Goal: Task Accomplishment & Management: Use online tool/utility

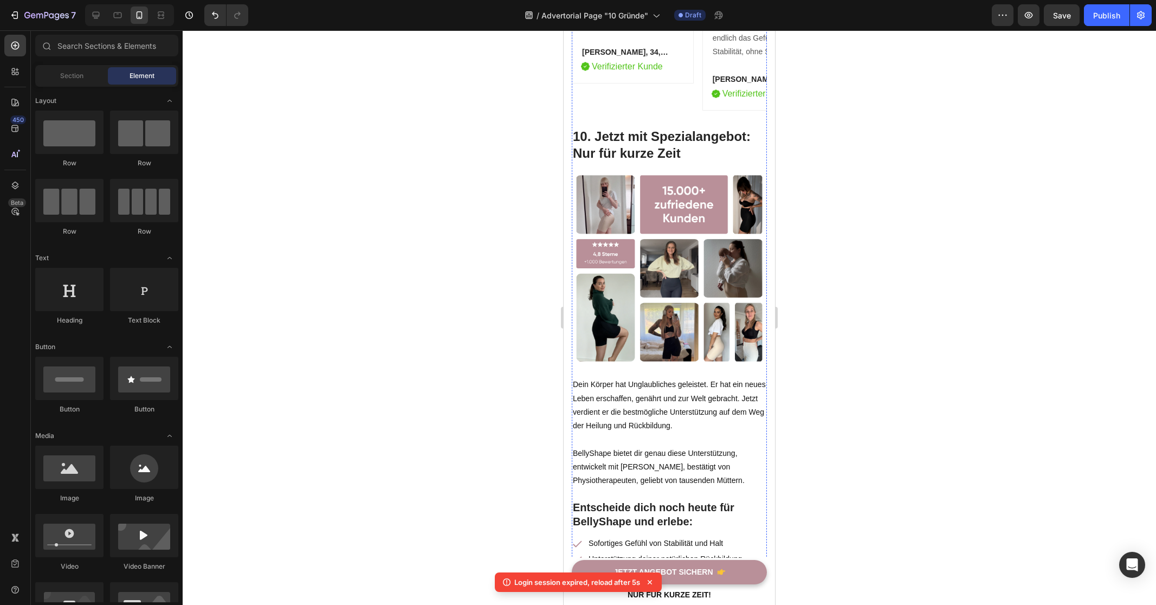
scroll to position [4191, 0]
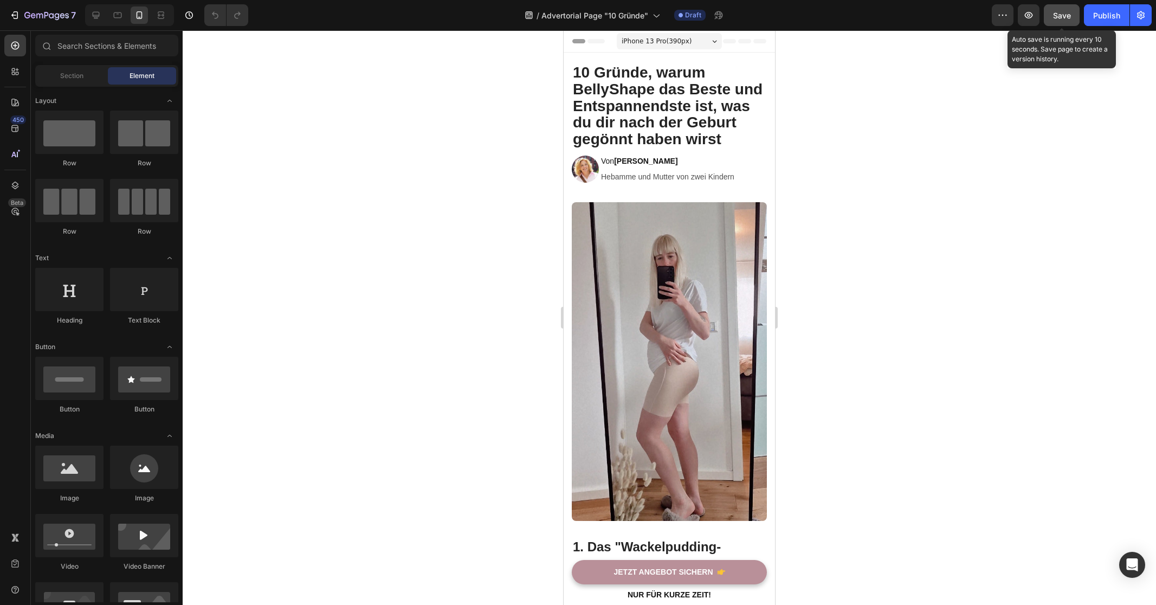
click at [1055, 17] on span "Save" at bounding box center [1062, 15] width 18 height 9
click at [1099, 18] on div "Publish" at bounding box center [1106, 15] width 27 height 11
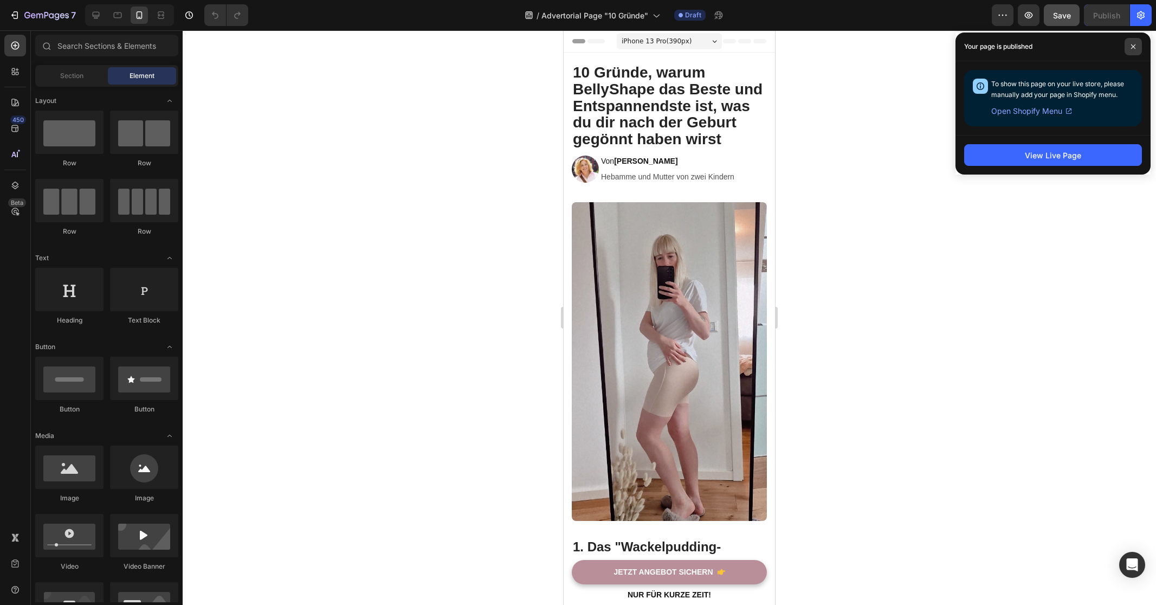
click at [1126, 46] on span at bounding box center [1133, 46] width 17 height 17
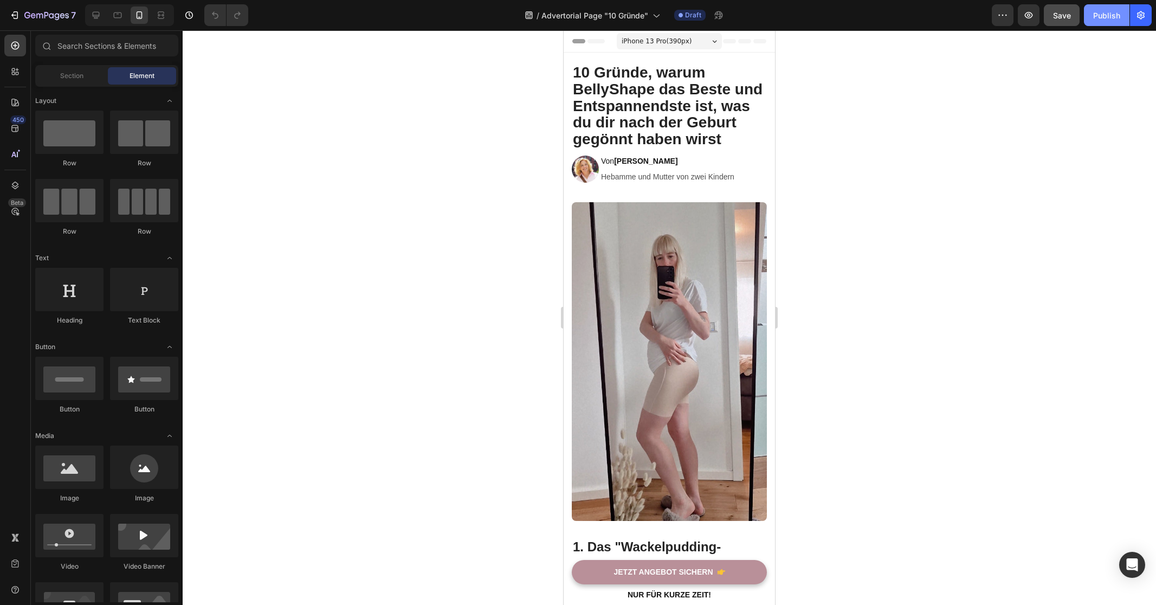
click at [1104, 20] on div "Publish" at bounding box center [1106, 15] width 27 height 11
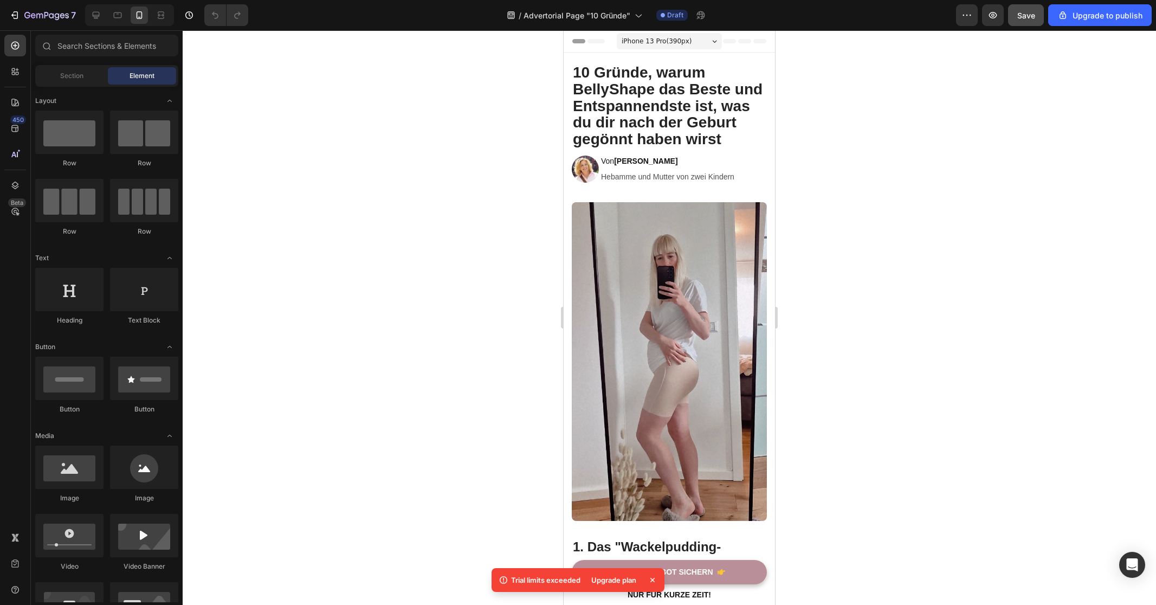
click at [610, 577] on div "Upgrade plan" at bounding box center [614, 579] width 58 height 15
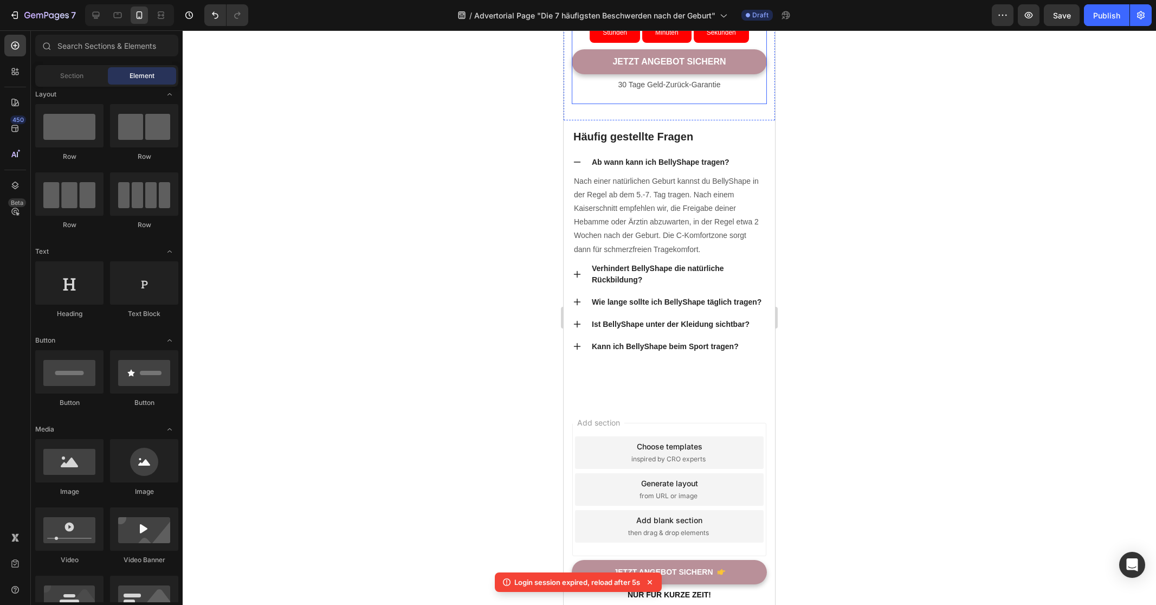
scroll to position [5291, 0]
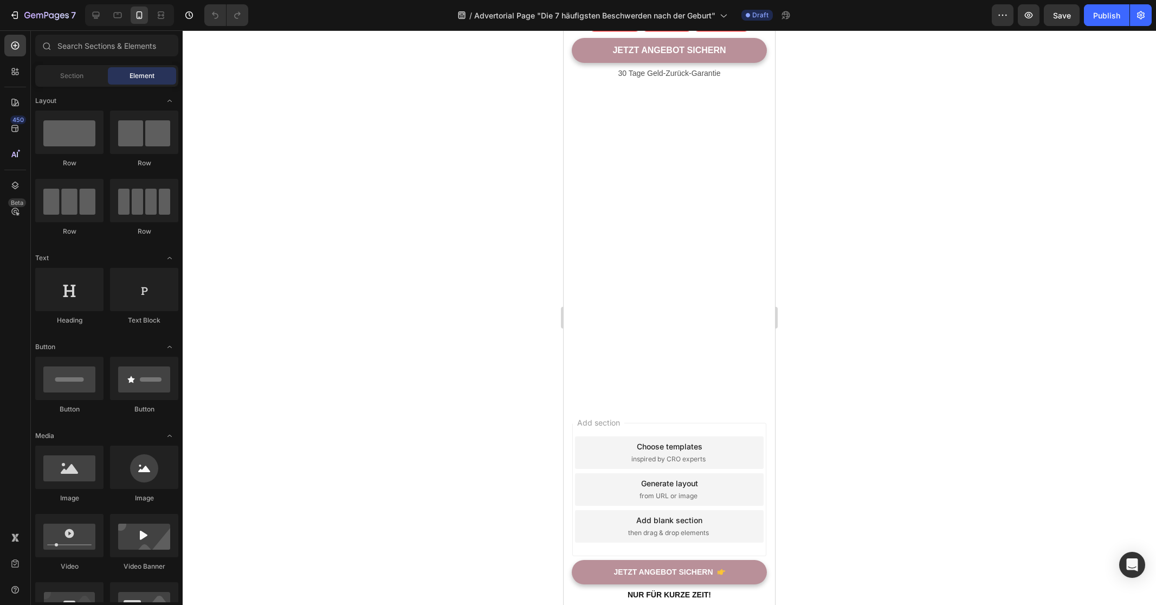
scroll to position [5242, 0]
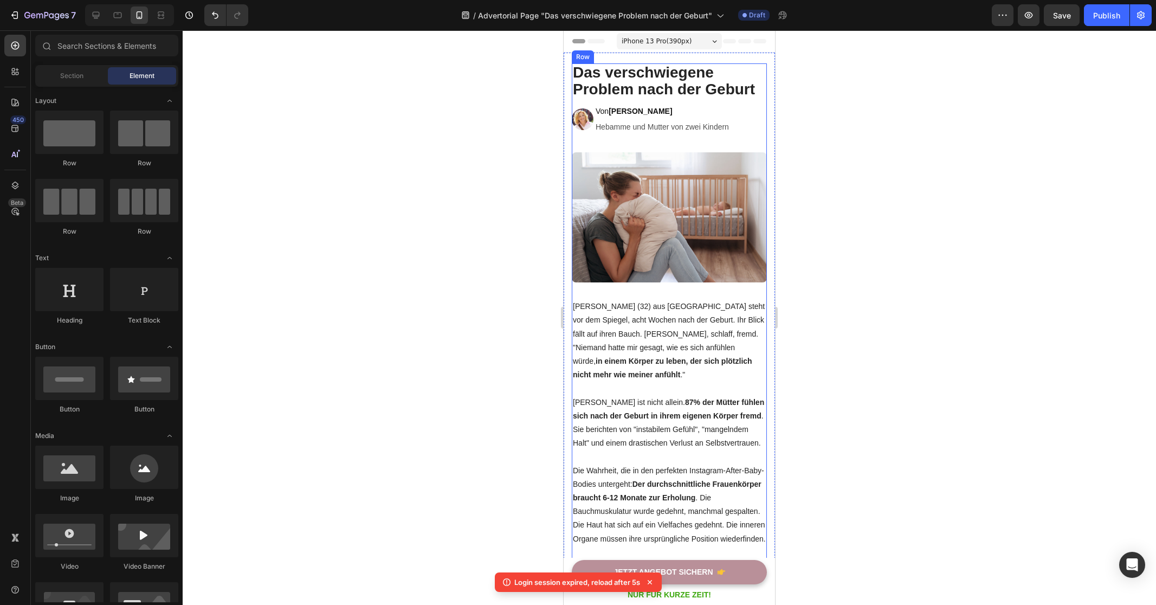
scroll to position [441, 0]
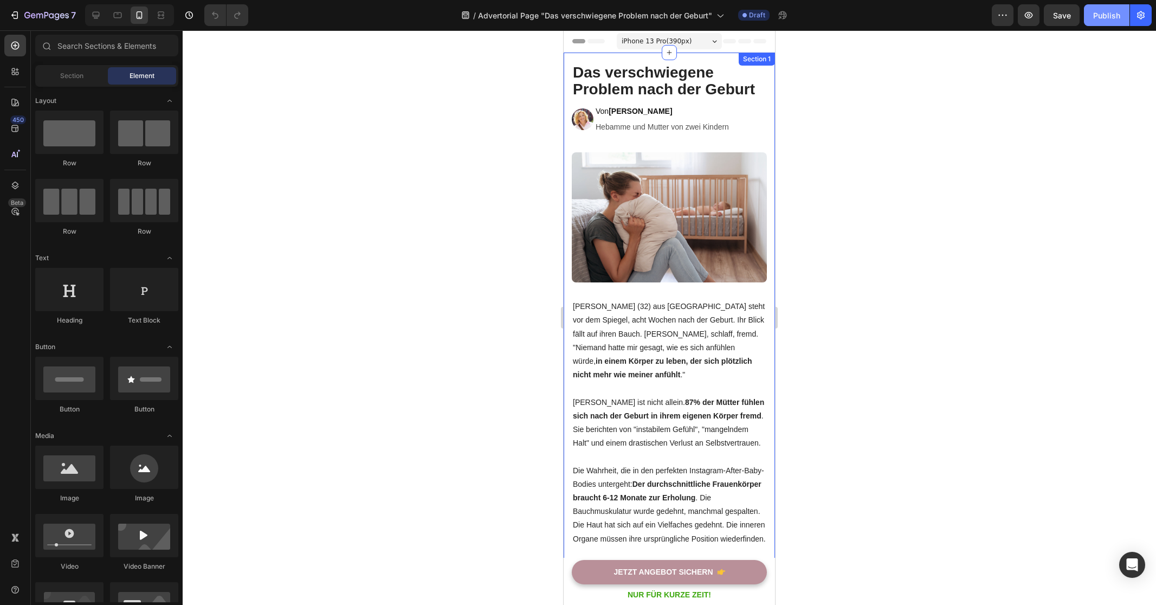
click at [1100, 15] on div "Publish" at bounding box center [1106, 15] width 27 height 11
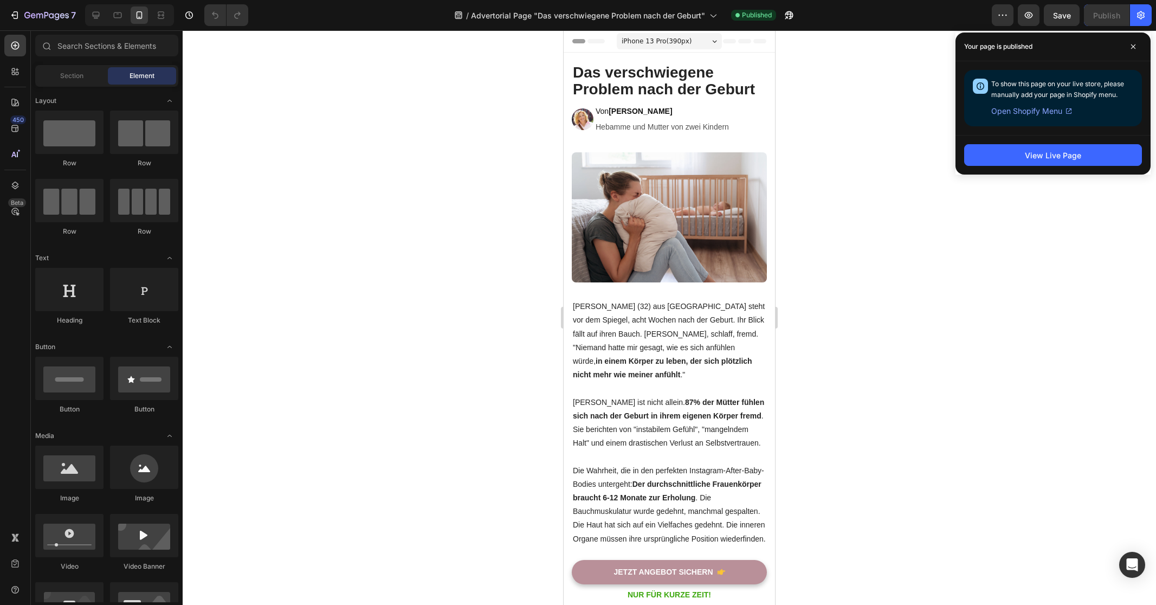
click at [1040, 110] on span "Open Shopify Menu" at bounding box center [1026, 111] width 71 height 13
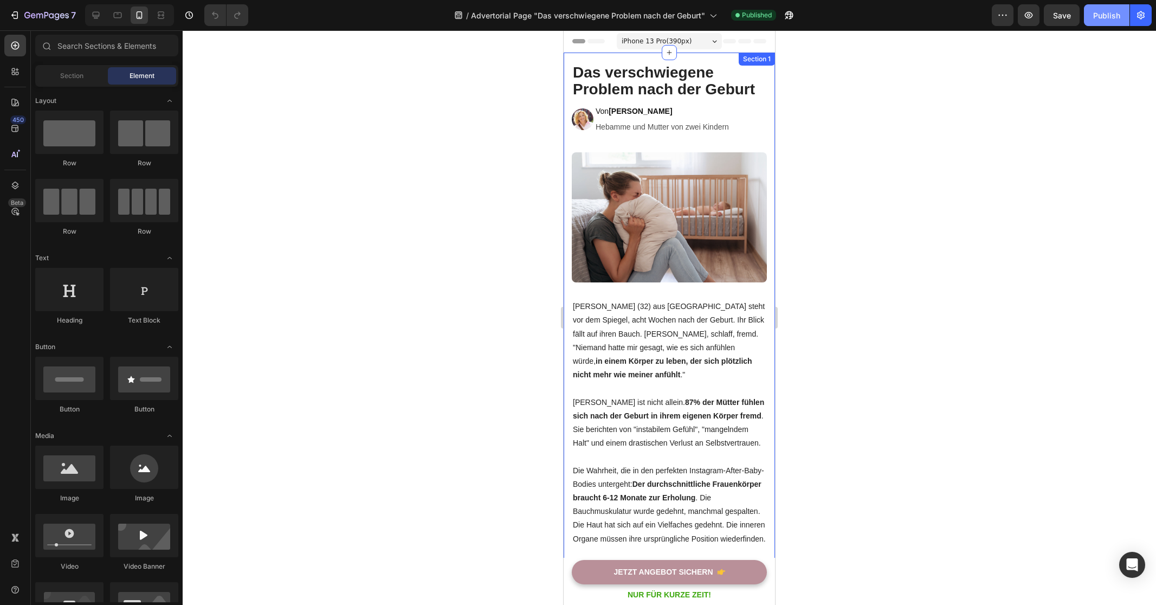
click at [1098, 18] on div "Publish" at bounding box center [1106, 15] width 27 height 11
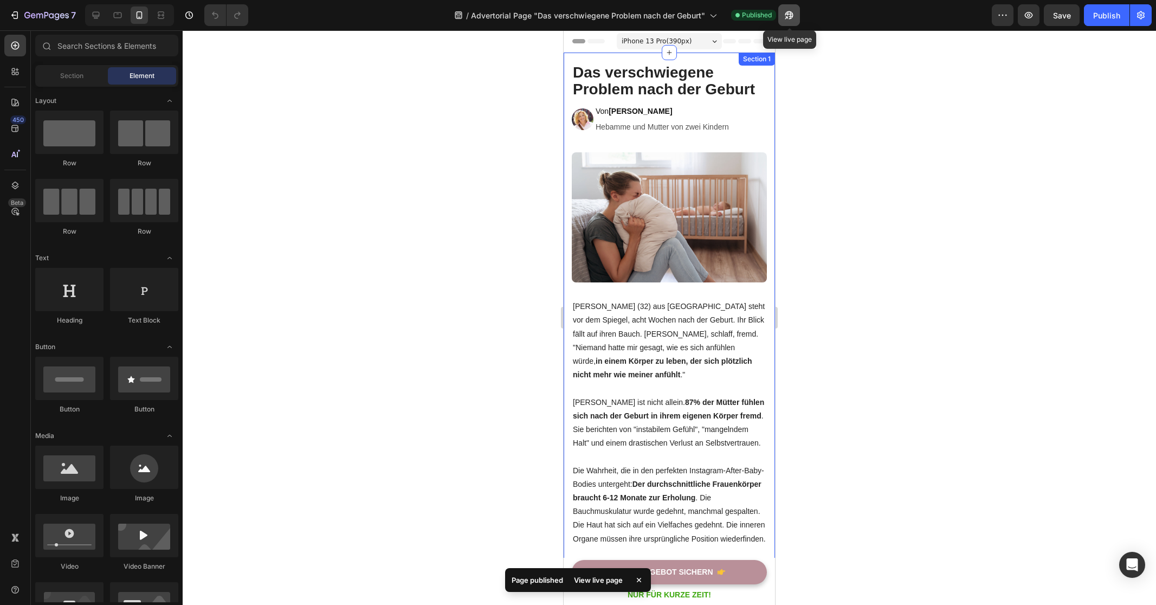
click at [792, 20] on icon "button" at bounding box center [789, 15] width 11 height 11
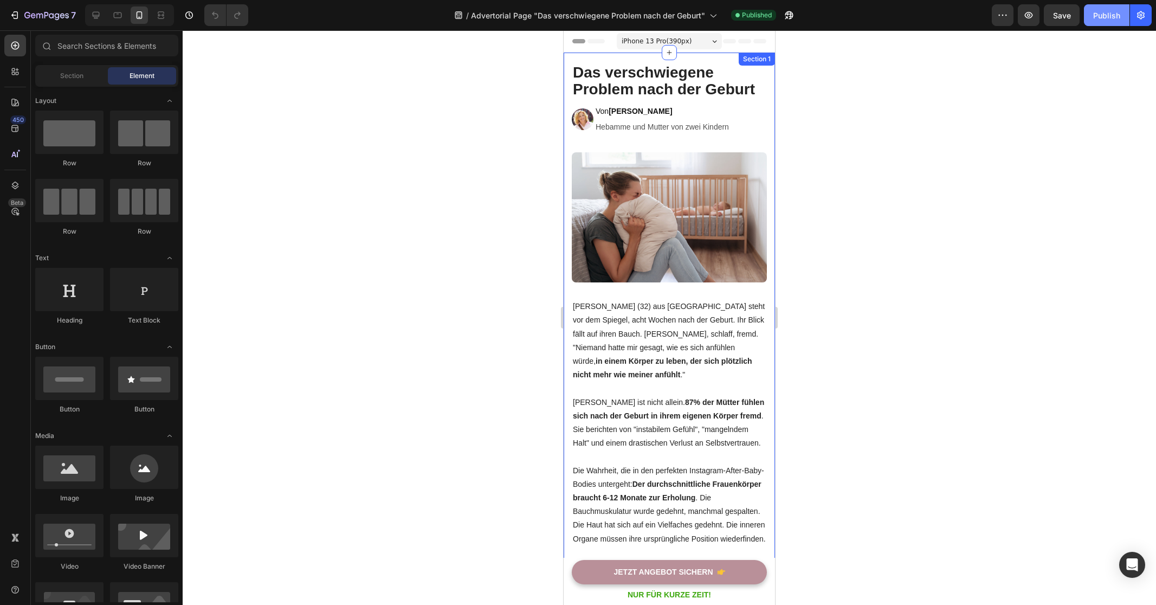
click at [1096, 15] on div "Publish" at bounding box center [1106, 15] width 27 height 11
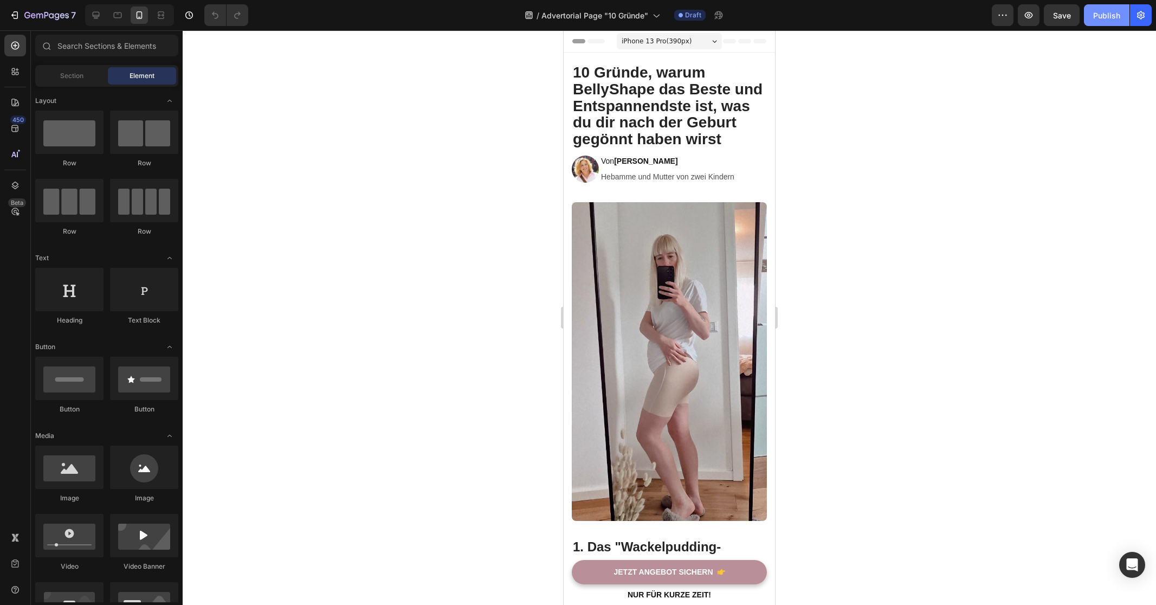
click at [1101, 17] on div "Publish" at bounding box center [1106, 15] width 27 height 11
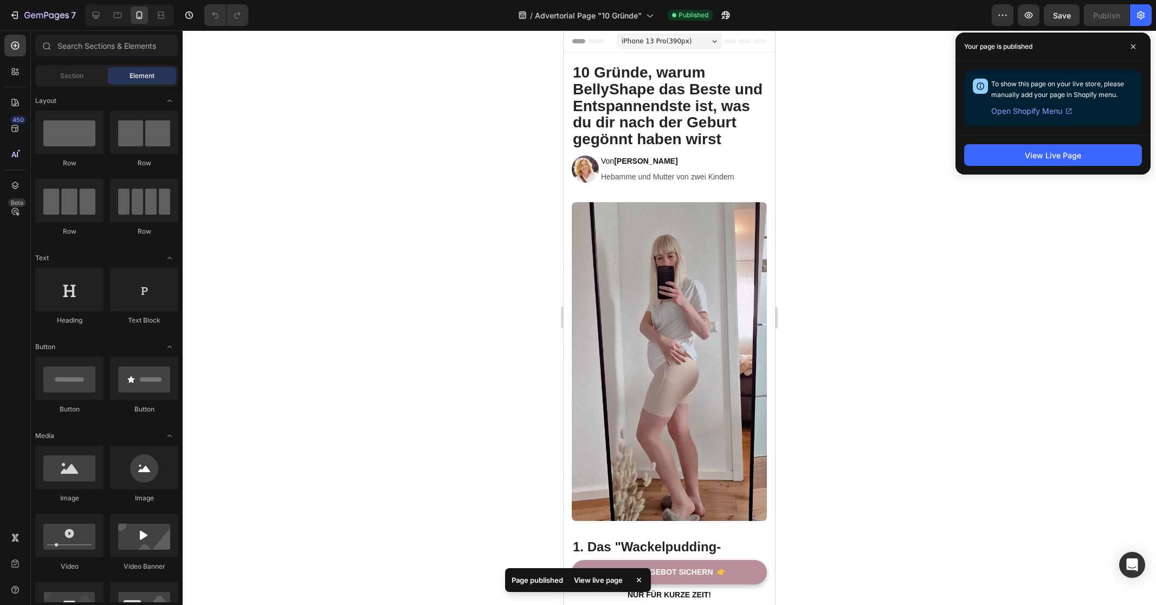
click at [864, 147] on div at bounding box center [670, 317] width 974 height 575
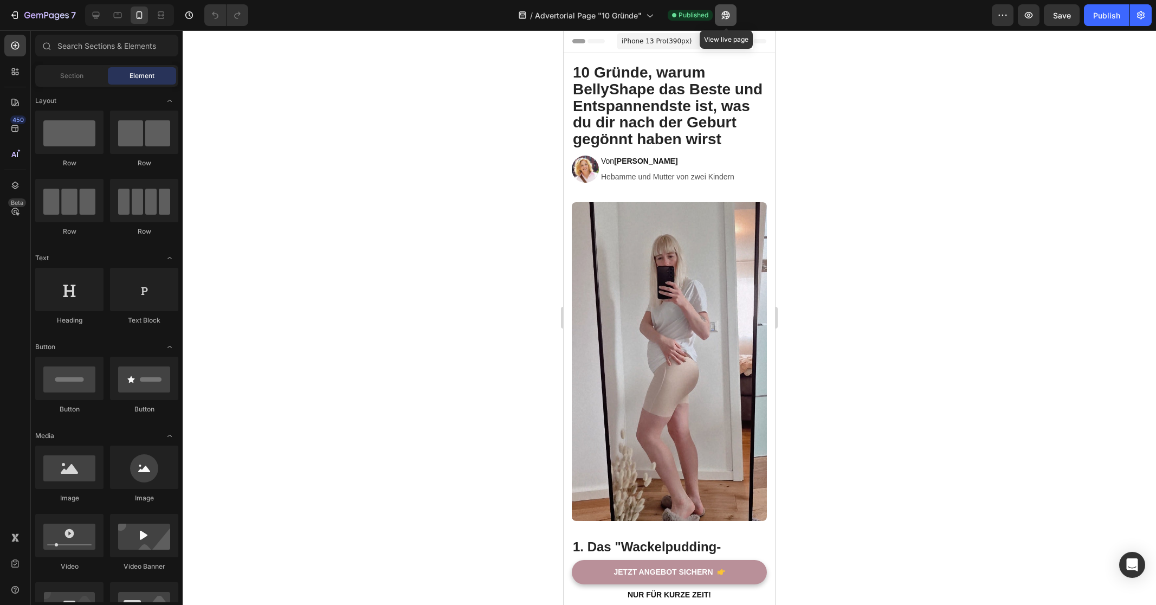
click at [732, 16] on button "button" at bounding box center [726, 15] width 22 height 22
click at [1035, 17] on button "button" at bounding box center [1029, 15] width 22 height 22
